Goal: Task Accomplishment & Management: Complete application form

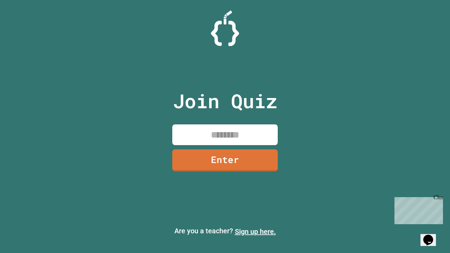
click at [255, 232] on link "Sign up here." at bounding box center [255, 231] width 41 height 8
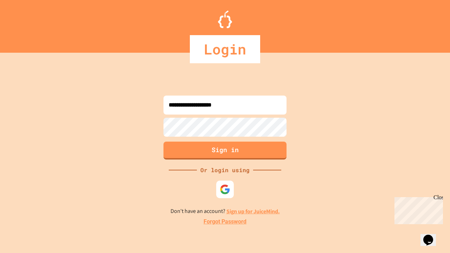
type input "**********"
